Goal: Task Accomplishment & Management: Manage account settings

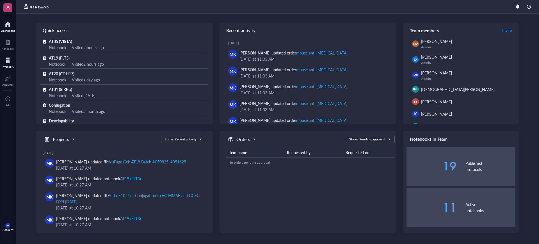
click at [13, 59] on div at bounding box center [8, 60] width 12 height 9
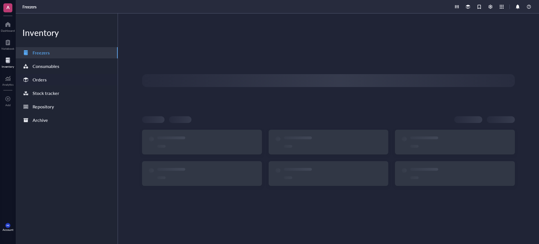
click at [70, 80] on div "Orders" at bounding box center [67, 79] width 102 height 11
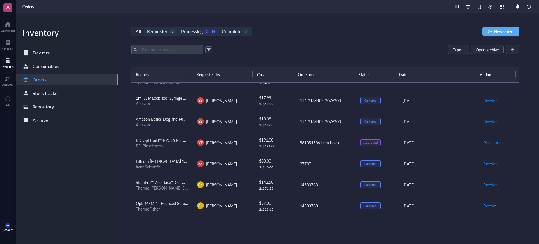
scroll to position [35, 0]
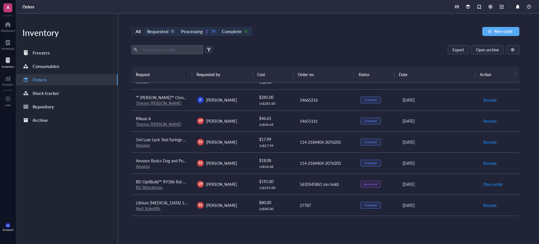
click at [240, 158] on td "SS [PERSON_NAME]" at bounding box center [223, 163] width 61 height 21
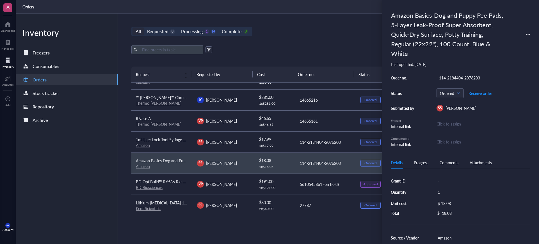
click at [246, 147] on td "SS [PERSON_NAME]" at bounding box center [223, 141] width 61 height 21
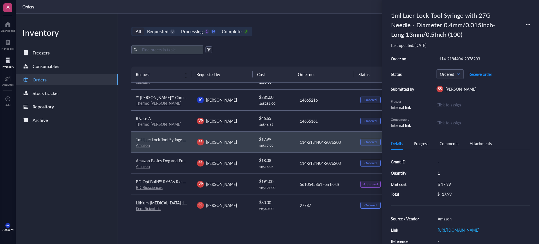
click at [290, 23] on div "All Requested 0 Processing 1 14 Complete 0 New order Export Open archive Reques…" at bounding box center [325, 128] width 415 height 231
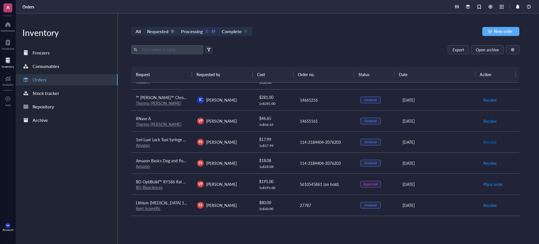
click at [484, 140] on span "Receive" at bounding box center [490, 142] width 13 height 6
click at [484, 162] on span "Receive" at bounding box center [490, 163] width 13 height 6
click at [288, 146] on div "1 x $ 17.99" at bounding box center [274, 146] width 31 height 4
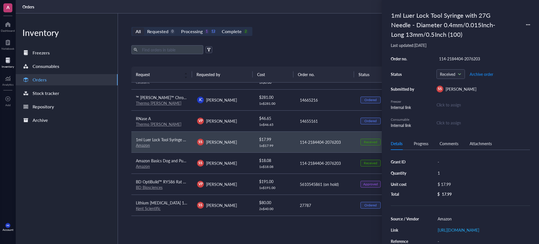
click at [313, 45] on div "Export Open archive" at bounding box center [325, 49] width 388 height 9
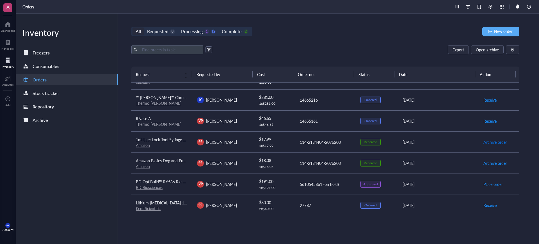
click at [489, 139] on span "Archive order" at bounding box center [496, 142] width 24 height 6
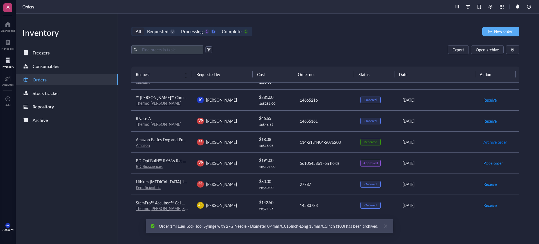
click at [487, 141] on span "Archive order" at bounding box center [496, 142] width 24 height 6
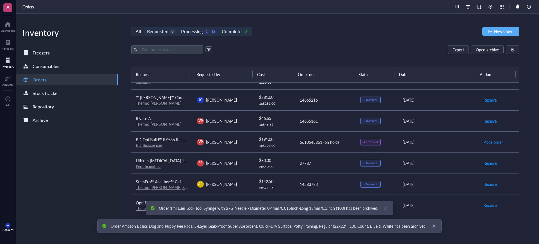
click at [243, 27] on div "All Requested 0 Processing 1 12 Complete 0" at bounding box center [191, 31] width 121 height 9
click at [244, 29] on div "0" at bounding box center [246, 31] width 5 height 5
click at [219, 28] on input "Complete 0" at bounding box center [219, 28] width 0 height 0
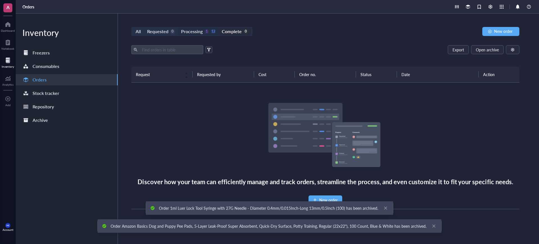
click at [201, 33] on div "Processing" at bounding box center [192, 32] width 22 height 8
click at [178, 28] on input "Processing 1 12" at bounding box center [178, 28] width 0 height 0
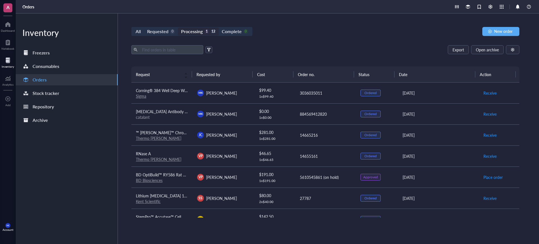
click at [209, 30] on div "Processing 1 12" at bounding box center [198, 32] width 35 height 8
click at [178, 28] on input "Processing 1 12" at bounding box center [178, 28] width 0 height 0
click at [227, 30] on div "Complete" at bounding box center [232, 32] width 20 height 8
click at [219, 28] on input "Complete 0" at bounding box center [219, 28] width 0 height 0
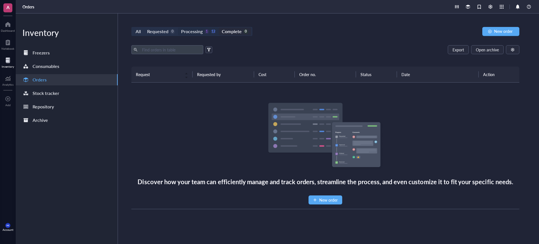
click at [211, 31] on div "12" at bounding box center [213, 31] width 5 height 5
click at [178, 28] on input "Processing 1 12" at bounding box center [178, 28] width 0 height 0
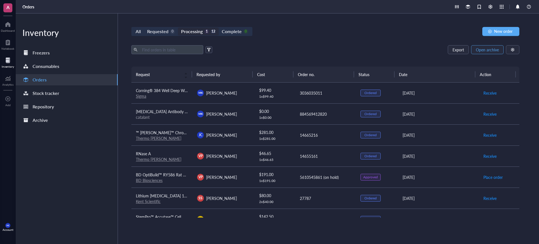
click at [496, 49] on span "Open archive" at bounding box center [487, 49] width 23 height 4
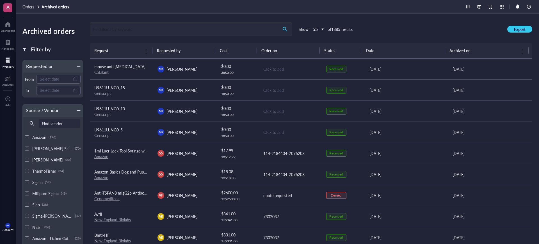
drag, startPoint x: 25, startPoint y: 5, endPoint x: 38, endPoint y: 10, distance: 14.1
click at [25, 5] on span "Orders" at bounding box center [28, 7] width 12 height 6
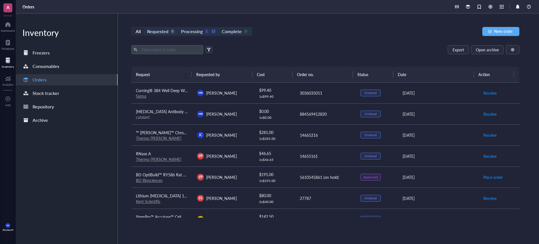
click at [246, 36] on div "All Requested 0 Processing 1 12 Complete 0 New order Export Open archive Reques…" at bounding box center [325, 128] width 415 height 231
click at [224, 35] on div "Complete" at bounding box center [232, 32] width 20 height 8
click at [219, 28] on input "Complete 0" at bounding box center [219, 28] width 0 height 0
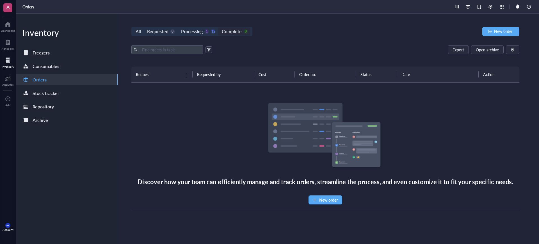
click at [205, 32] on div "1" at bounding box center [207, 31] width 5 height 5
click at [178, 28] on input "Processing 1 12" at bounding box center [178, 28] width 0 height 0
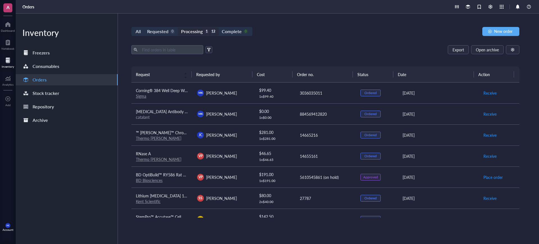
click at [309, 47] on div "Export Open archive" at bounding box center [325, 49] width 388 height 9
